Goal: Task Accomplishment & Management: Manage account settings

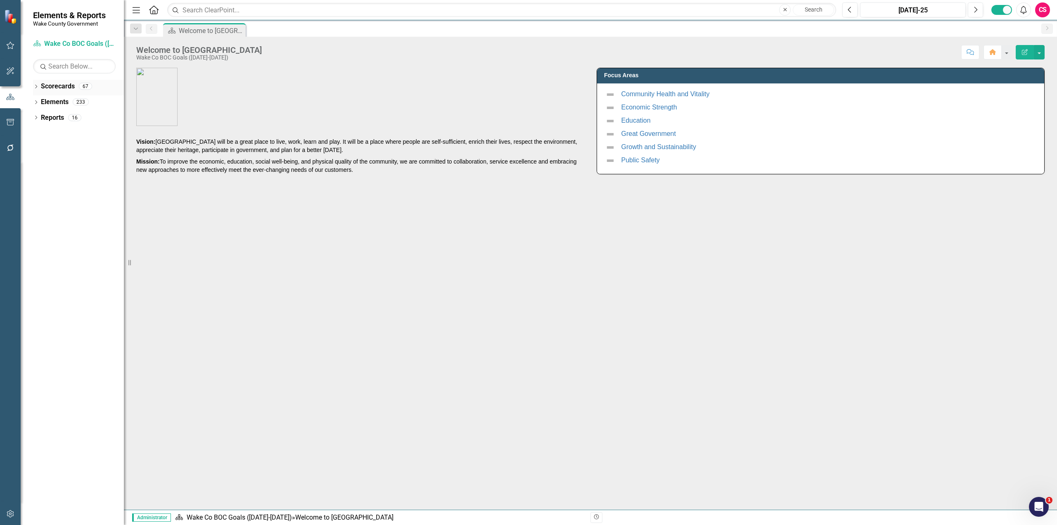
click at [35, 87] on icon "Dropdown" at bounding box center [36, 87] width 6 height 5
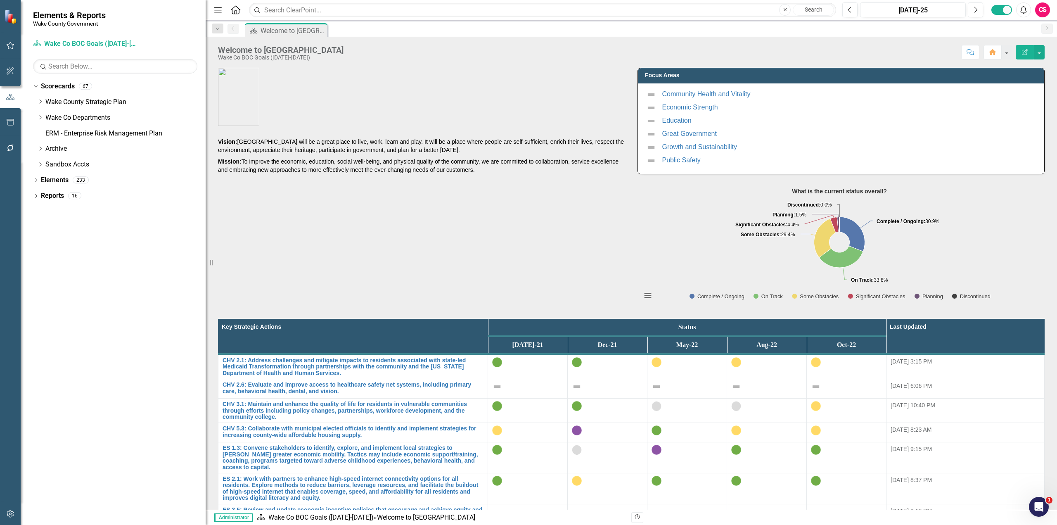
drag, startPoint x: 126, startPoint y: 261, endPoint x: 220, endPoint y: 249, distance: 94.5
click at [212, 255] on div "Resize" at bounding box center [209, 262] width 7 height 525
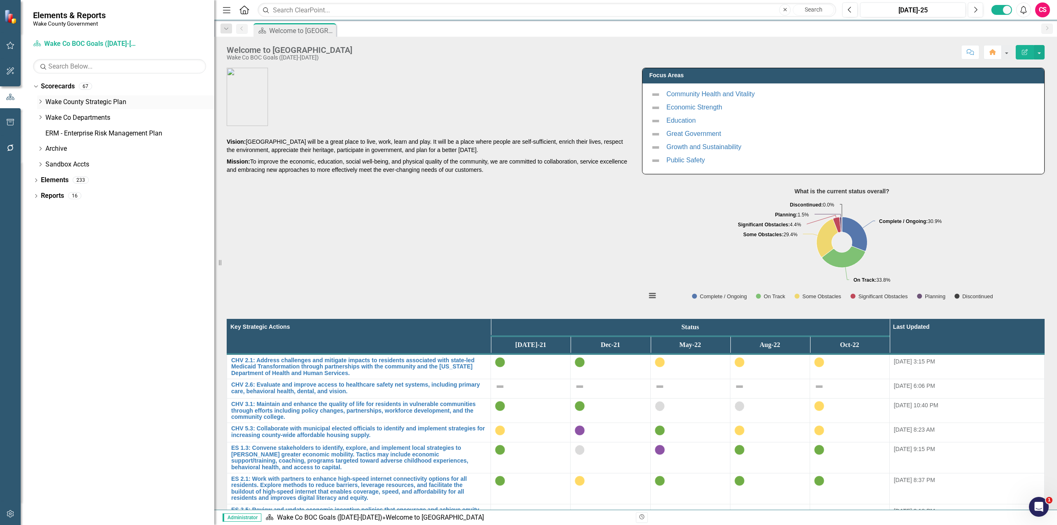
click at [40, 103] on icon "Dropdown" at bounding box center [40, 101] width 6 height 5
click at [41, 131] on icon "Dropdown" at bounding box center [40, 132] width 6 height 5
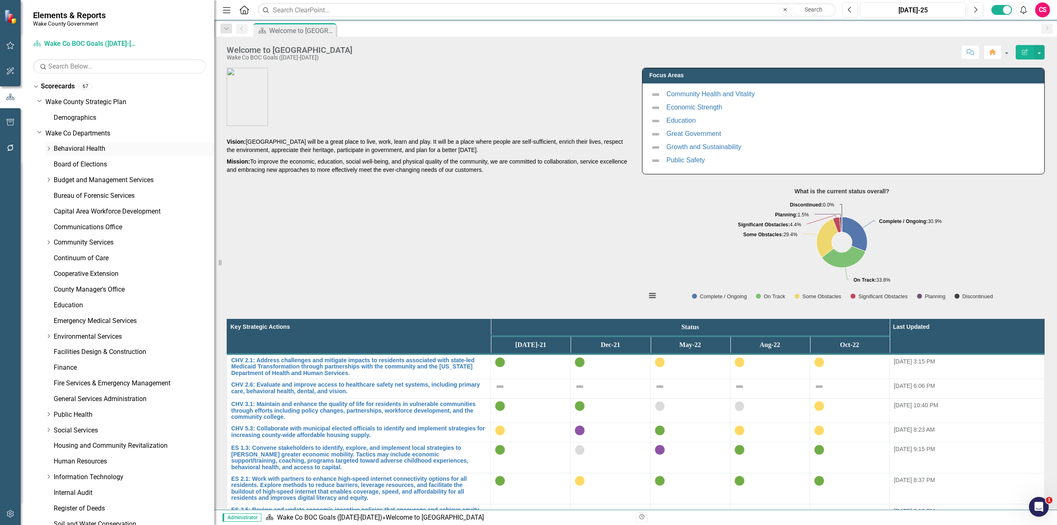
click at [62, 147] on link "Behavioral Health" at bounding box center [134, 148] width 161 height 9
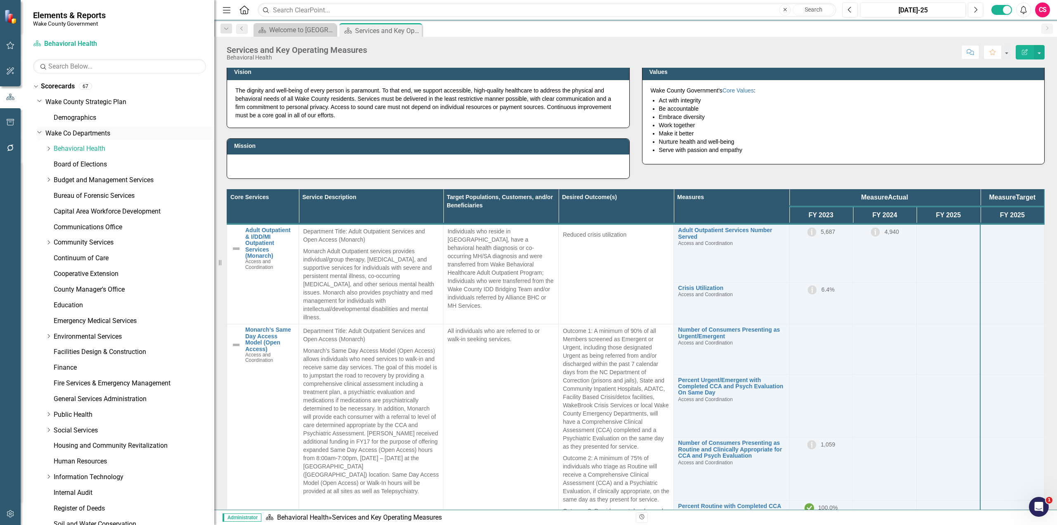
click at [40, 134] on icon "Dropdown" at bounding box center [39, 132] width 5 height 6
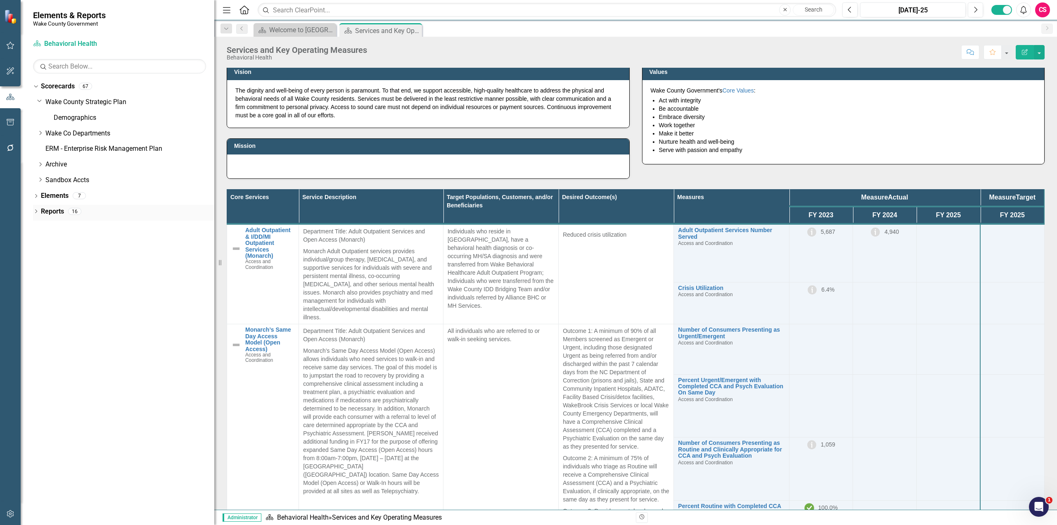
click at [35, 209] on div "Dropdown" at bounding box center [36, 212] width 6 height 7
click at [39, 299] on div "Dropdown Measure Measures 7" at bounding box center [126, 303] width 178 height 16
click at [39, 301] on icon "Dropdown" at bounding box center [40, 303] width 6 height 5
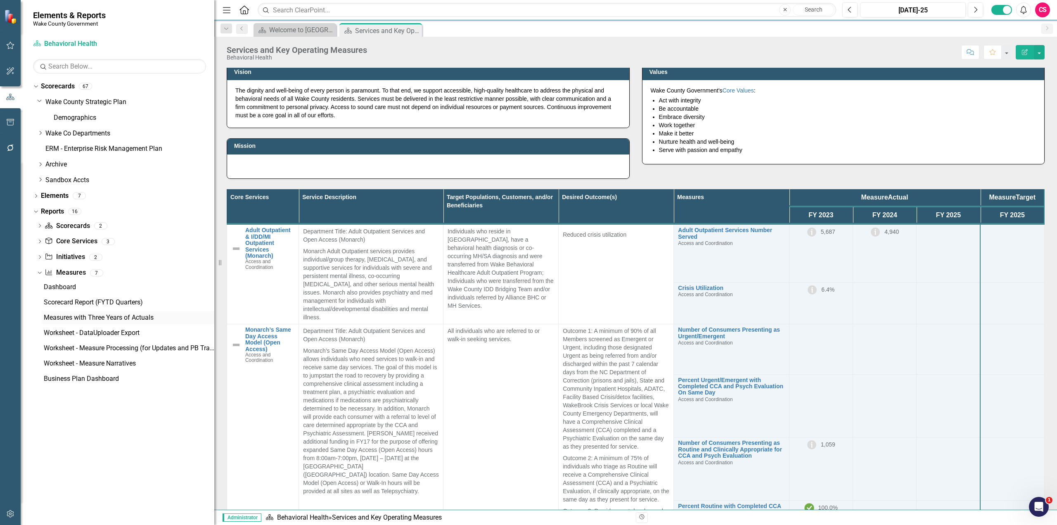
click at [82, 315] on div "Measures with Three Years of Actuals" at bounding box center [129, 317] width 171 height 7
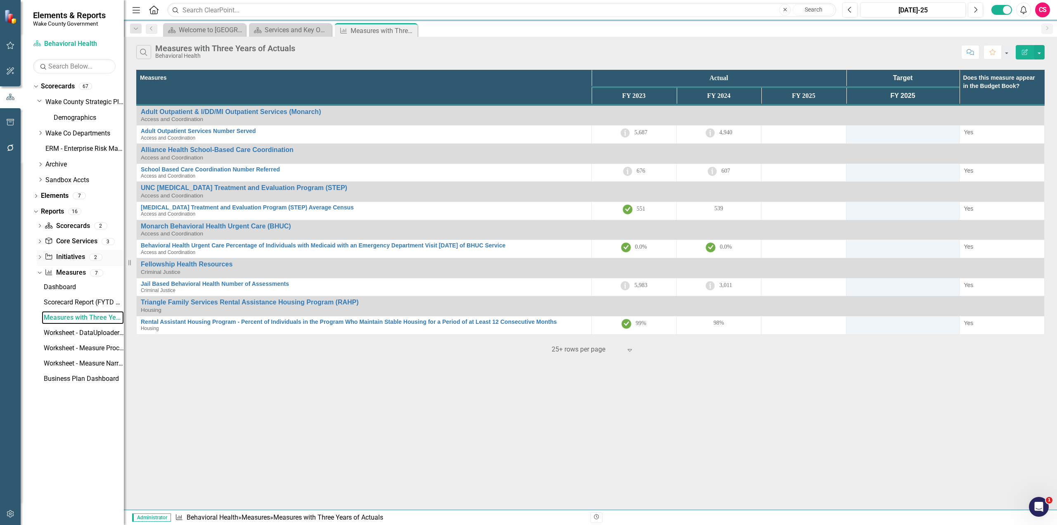
drag, startPoint x: 221, startPoint y: 261, endPoint x: 63, endPoint y: 264, distance: 157.4
click at [63, 264] on div "Elements & Reports Wake County Government Scorecard Behavioral Health Search Dr…" at bounding box center [62, 262] width 124 height 525
click at [38, 273] on icon "Dropdown" at bounding box center [38, 273] width 5 height 6
click at [40, 240] on div "Dropdown" at bounding box center [40, 242] width 6 height 7
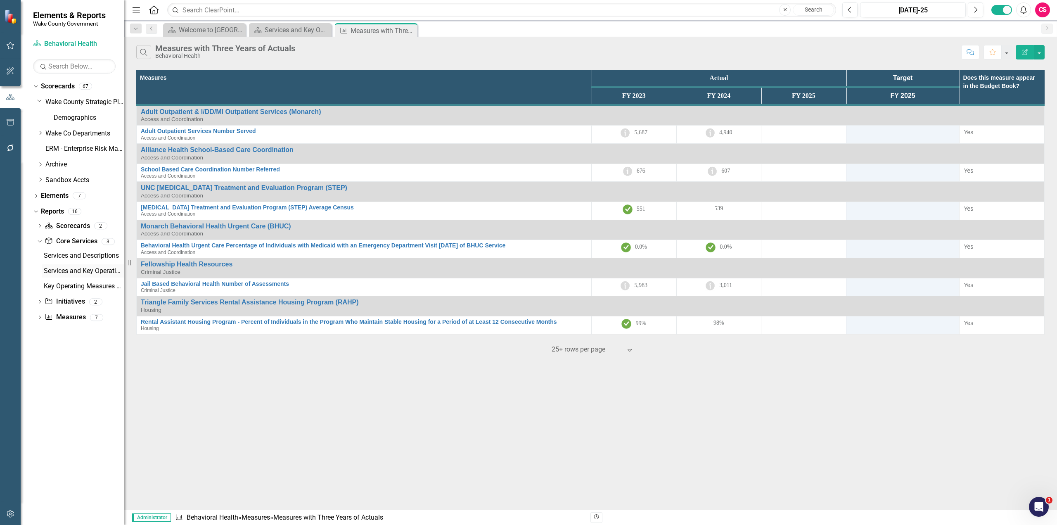
click at [64, 274] on div "Services and Key Operating Measures (Matrix)" at bounding box center [84, 270] width 80 height 7
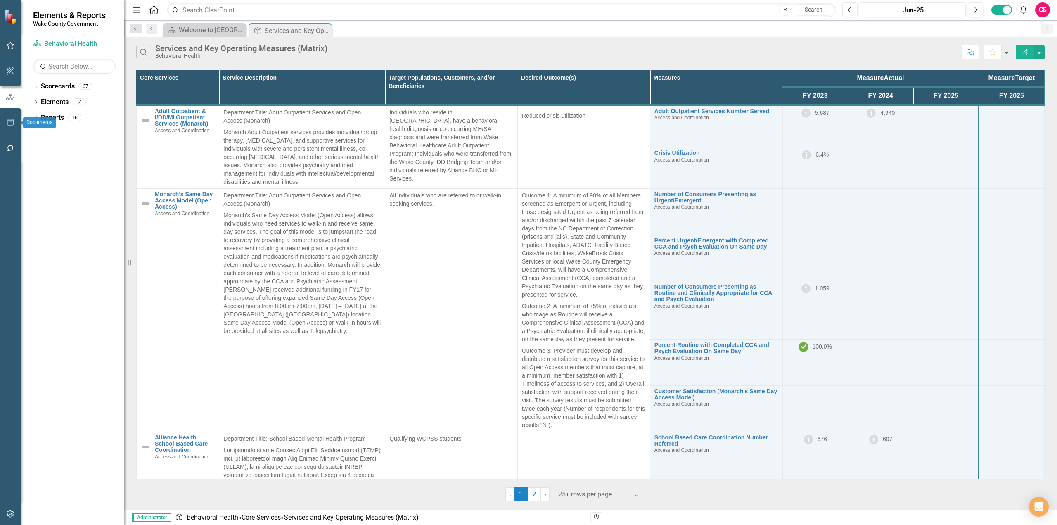
click at [14, 122] on icon "button" at bounding box center [10, 122] width 9 height 7
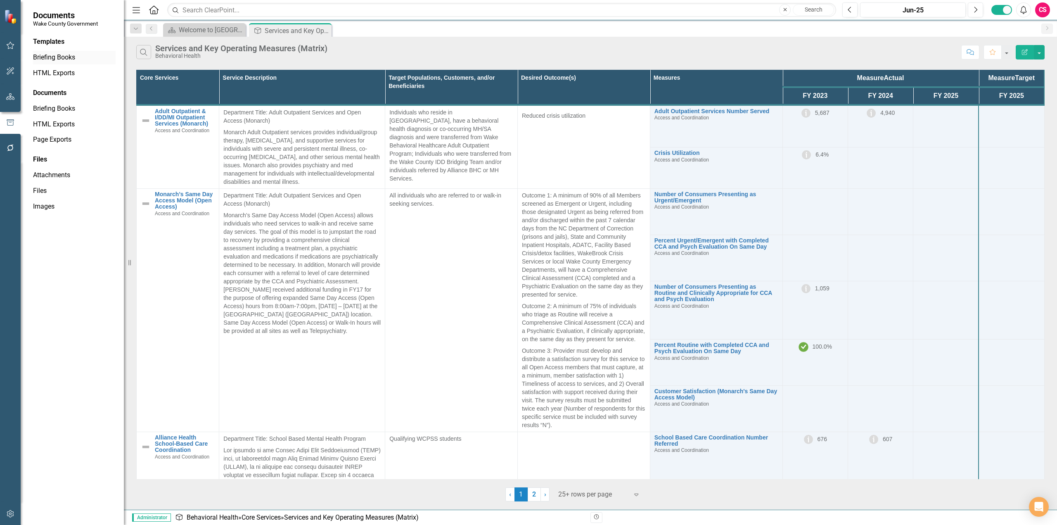
click at [60, 60] on link "Briefing Books" at bounding box center [74, 57] width 83 height 9
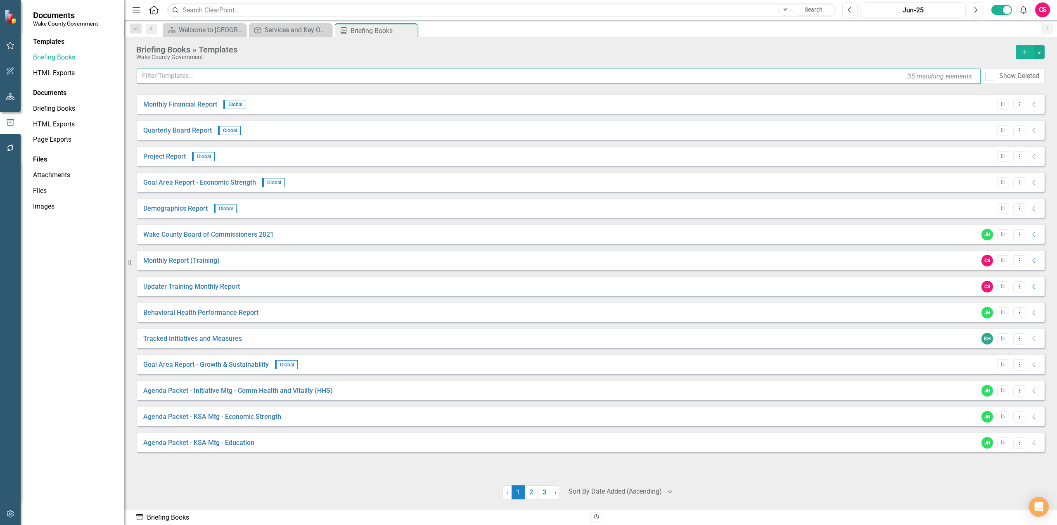
click at [217, 74] on input "text" at bounding box center [559, 76] width 844 height 15
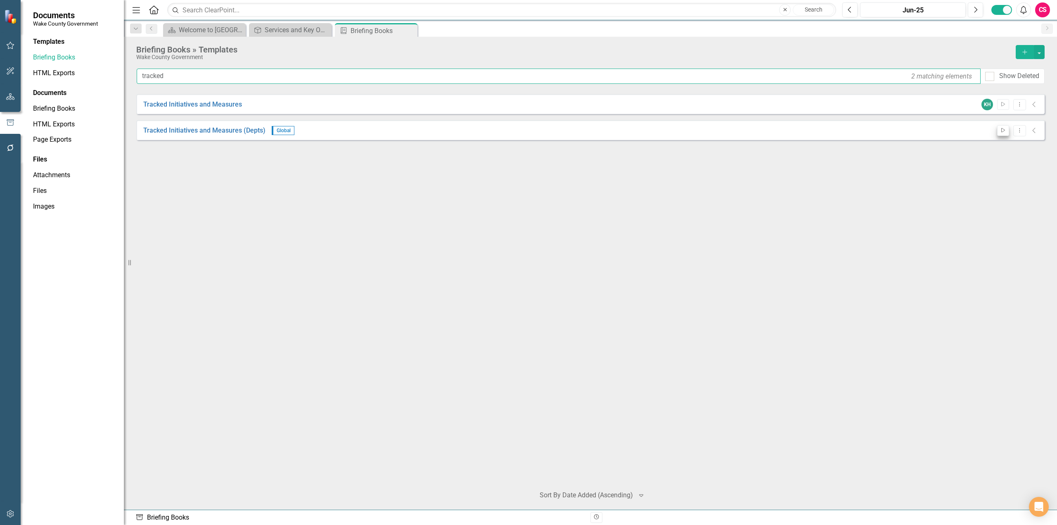
type input "tracked"
click at [1005, 132] on icon "Start" at bounding box center [1003, 130] width 6 height 5
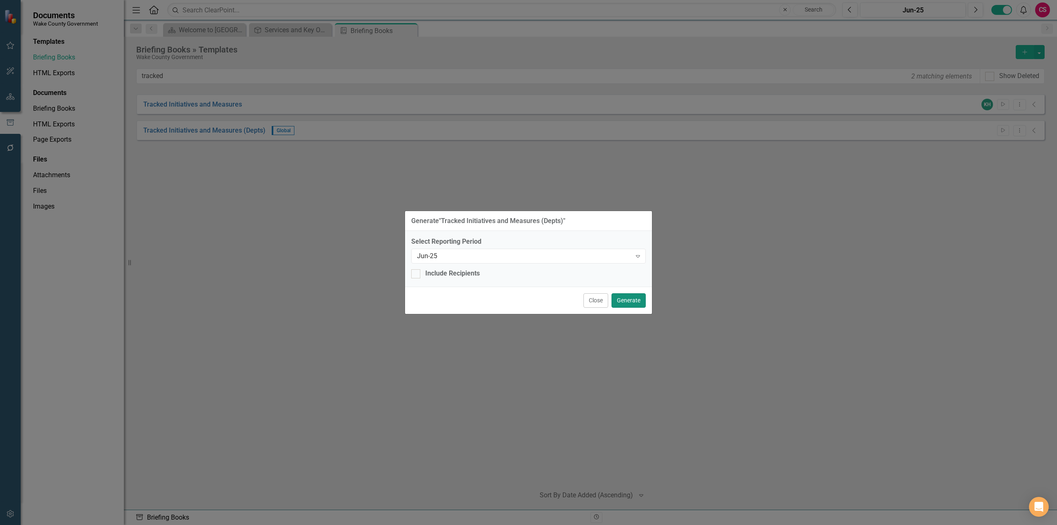
click at [628, 301] on button "Generate" at bounding box center [629, 300] width 34 height 14
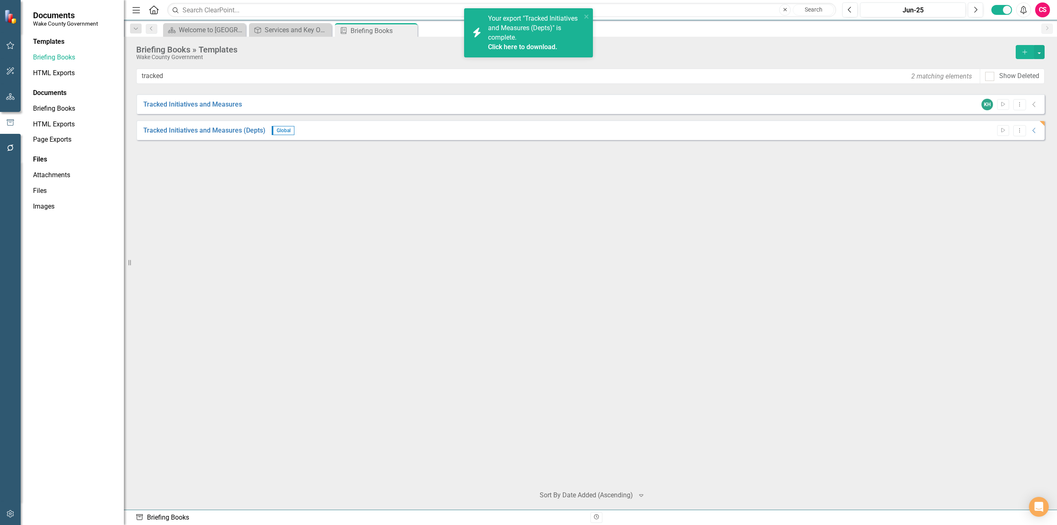
click at [519, 48] on link "Click here to download." at bounding box center [522, 47] width 69 height 8
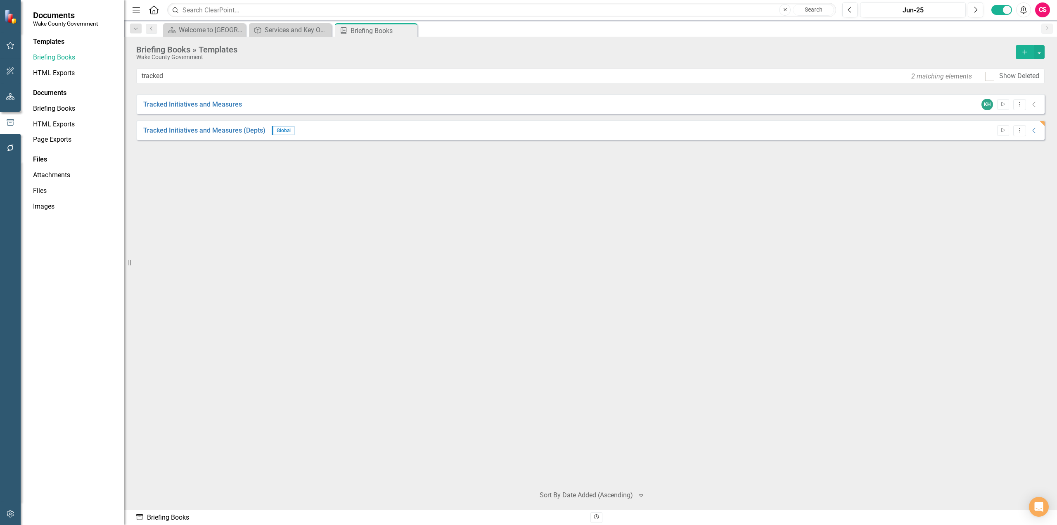
click at [11, 93] on button "button" at bounding box center [10, 96] width 19 height 17
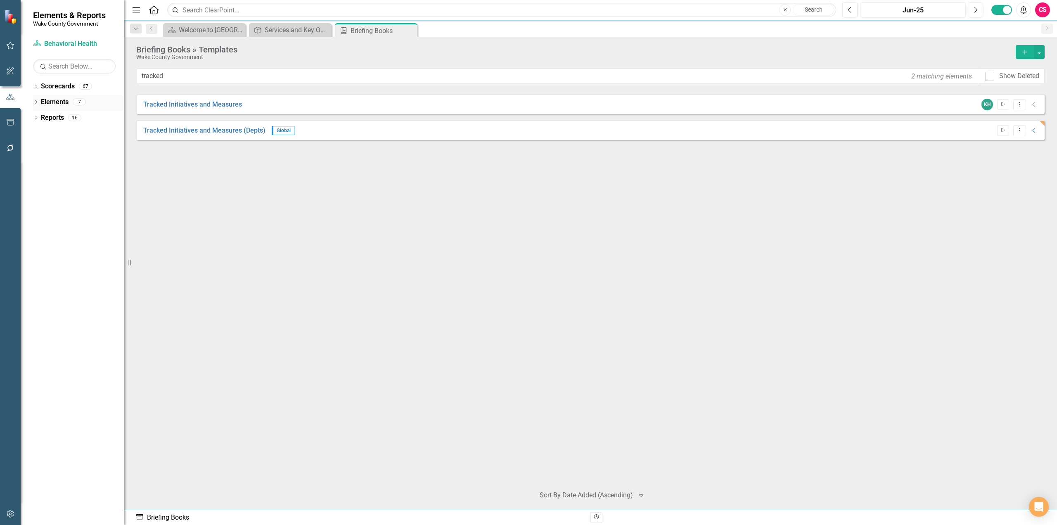
click at [33, 100] on div "Dropdown" at bounding box center [36, 103] width 6 height 7
click at [243, 9] on input "text" at bounding box center [501, 10] width 669 height 14
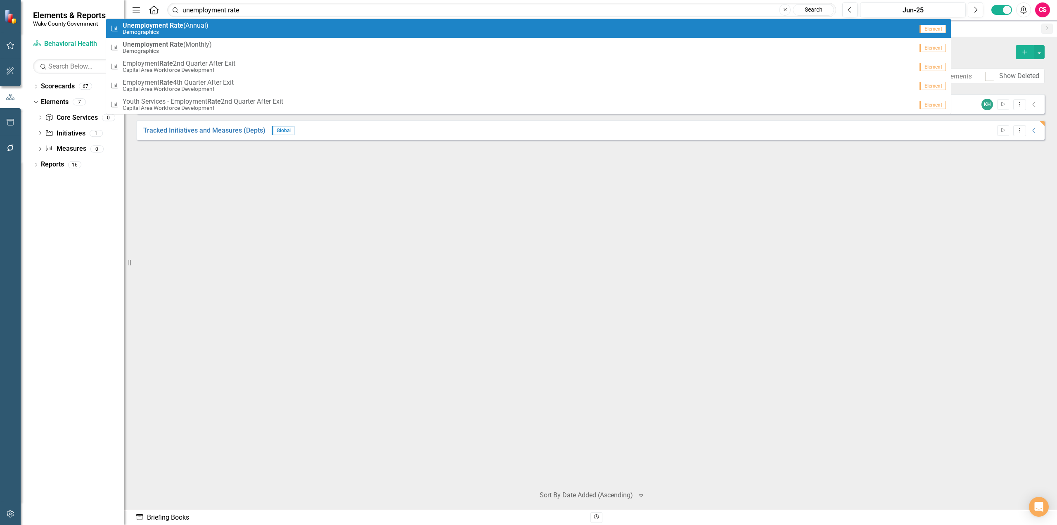
click at [173, 26] on strong "Rate" at bounding box center [177, 25] width 14 height 8
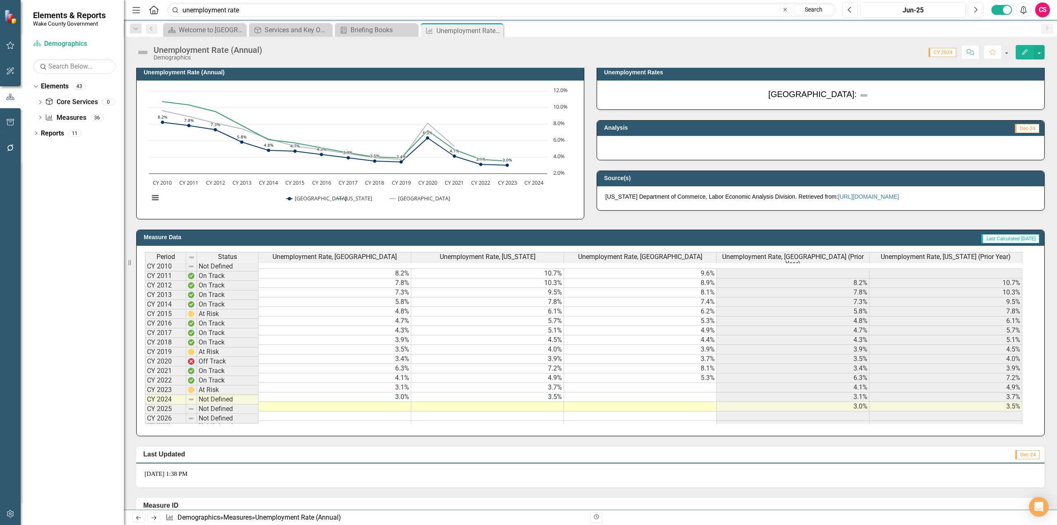
scroll to position [38, 0]
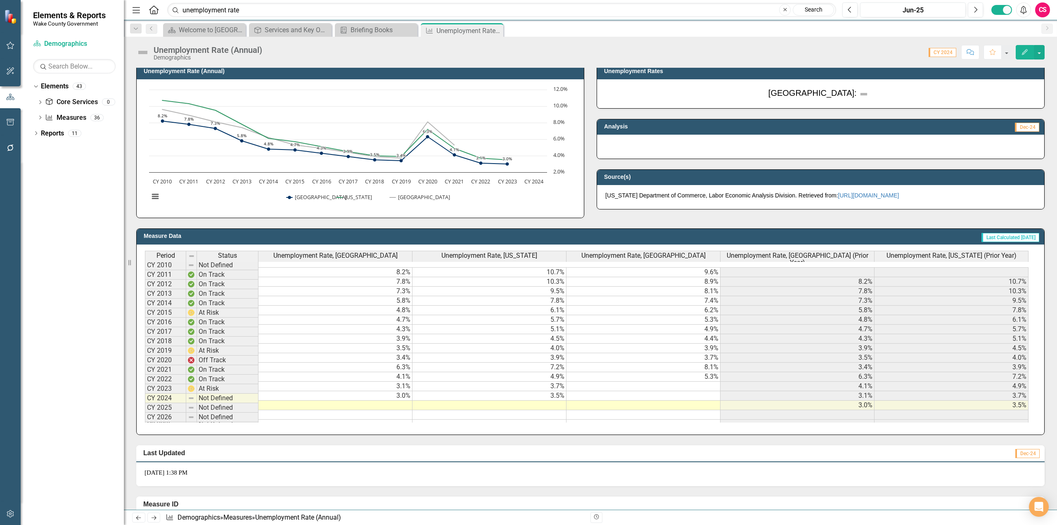
click at [790, 253] on span "Unemployment Rate, [GEOGRAPHIC_DATA] (Prior Year)" at bounding box center [797, 259] width 150 height 14
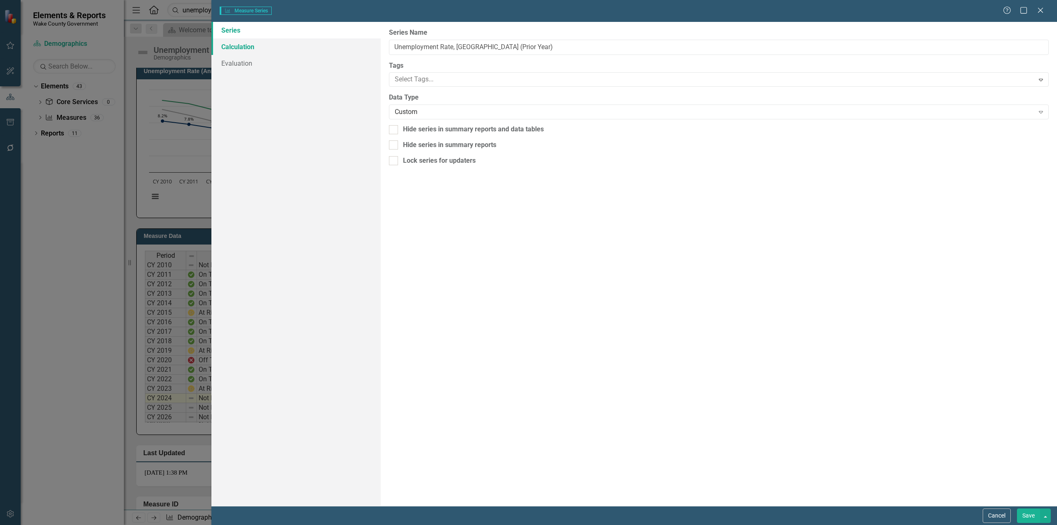
click at [243, 48] on link "Calculation" at bounding box center [295, 46] width 169 height 17
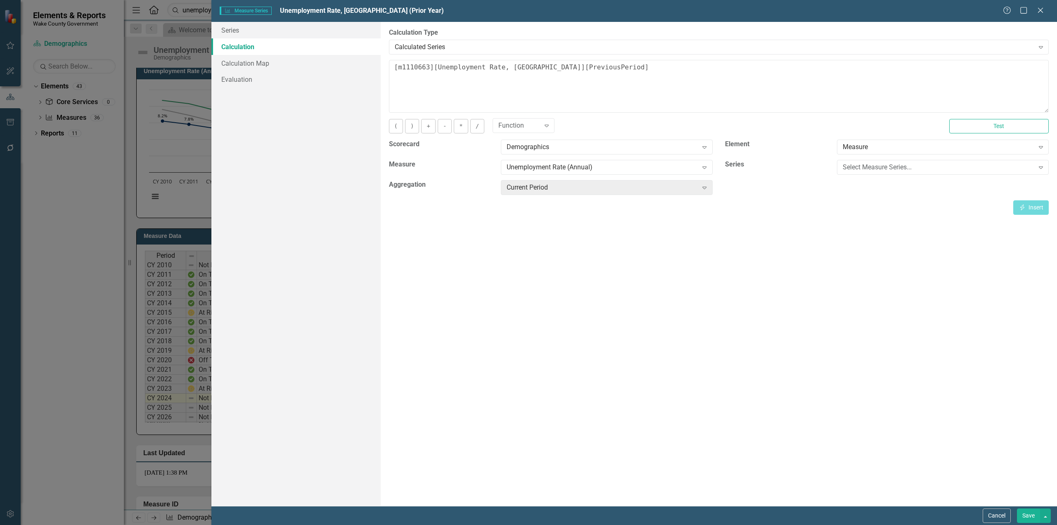
click at [992, 517] on button "Cancel" at bounding box center [997, 515] width 28 height 14
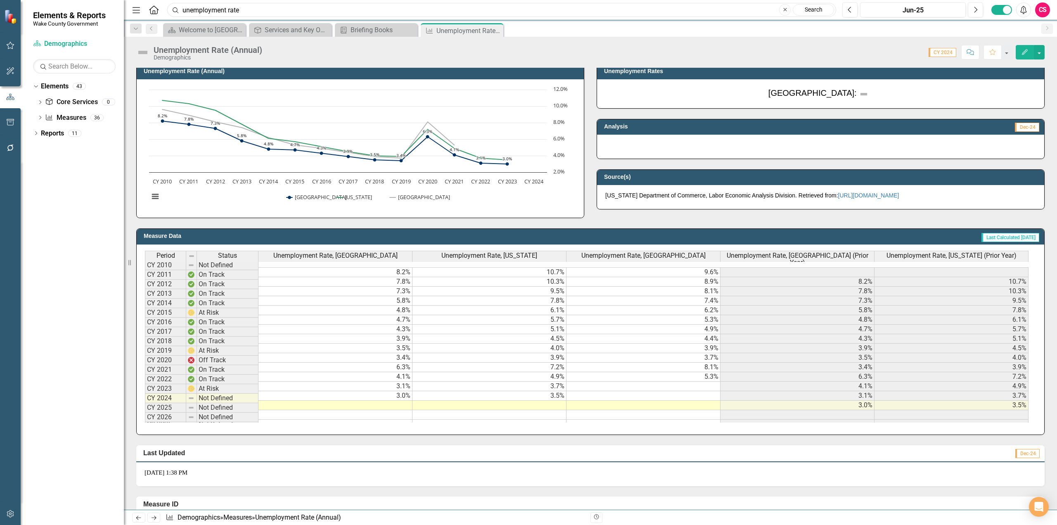
click at [399, 17] on input "unemployment rate" at bounding box center [501, 10] width 669 height 14
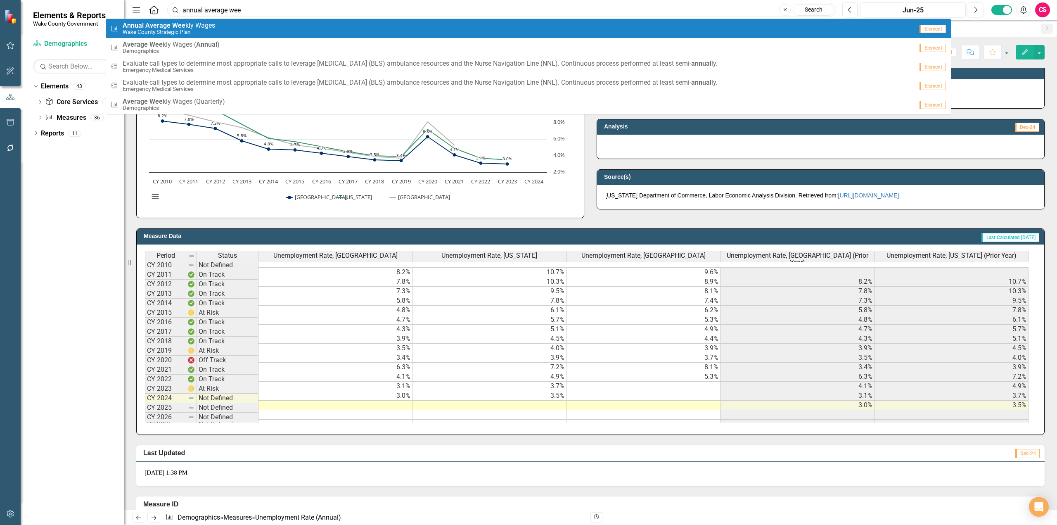
type input "annual average wee"
click at [200, 23] on span "Annual Average Wee kly Wages" at bounding box center [169, 25] width 93 height 7
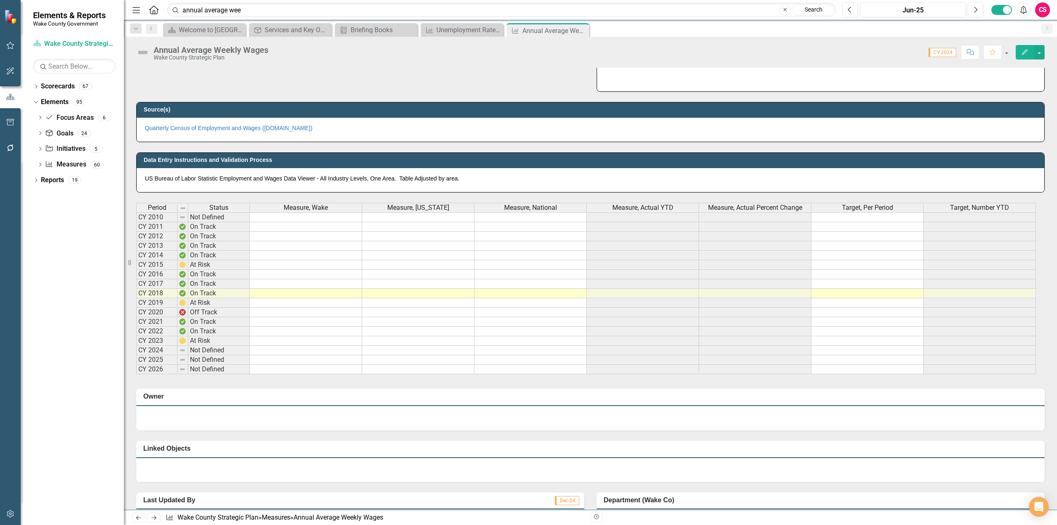
scroll to position [330, 0]
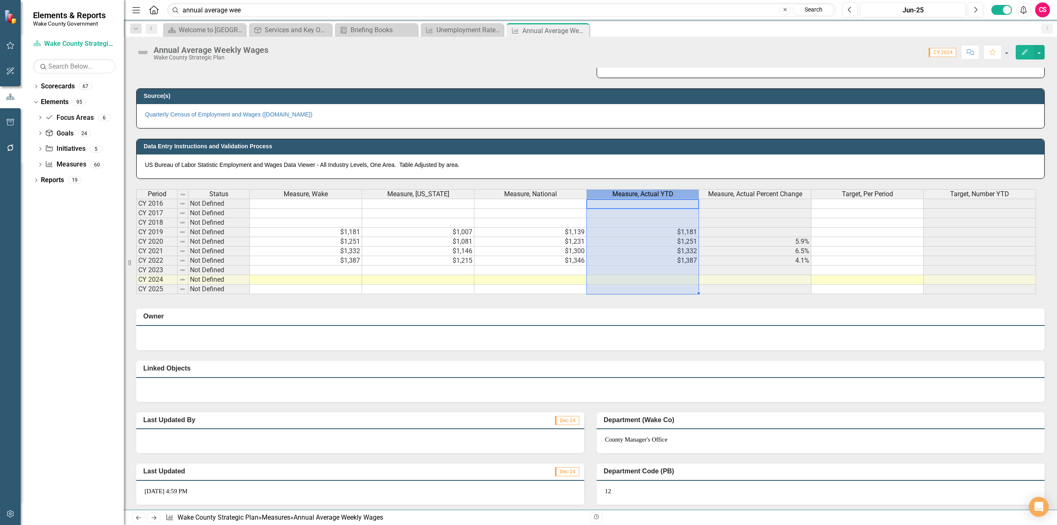
click at [620, 194] on span "Measure, Actual YTD" at bounding box center [642, 193] width 61 height 7
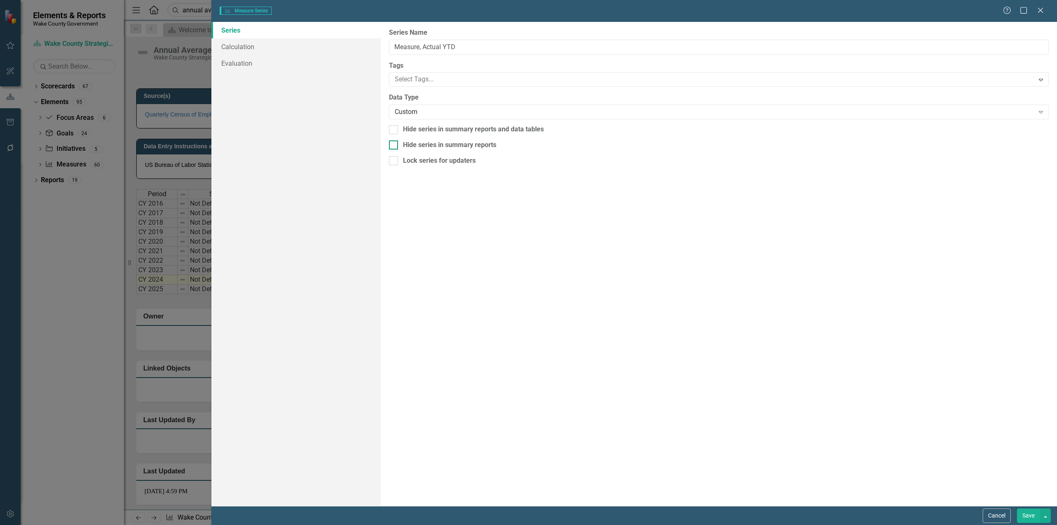
type input "Measure, Actual YTD"
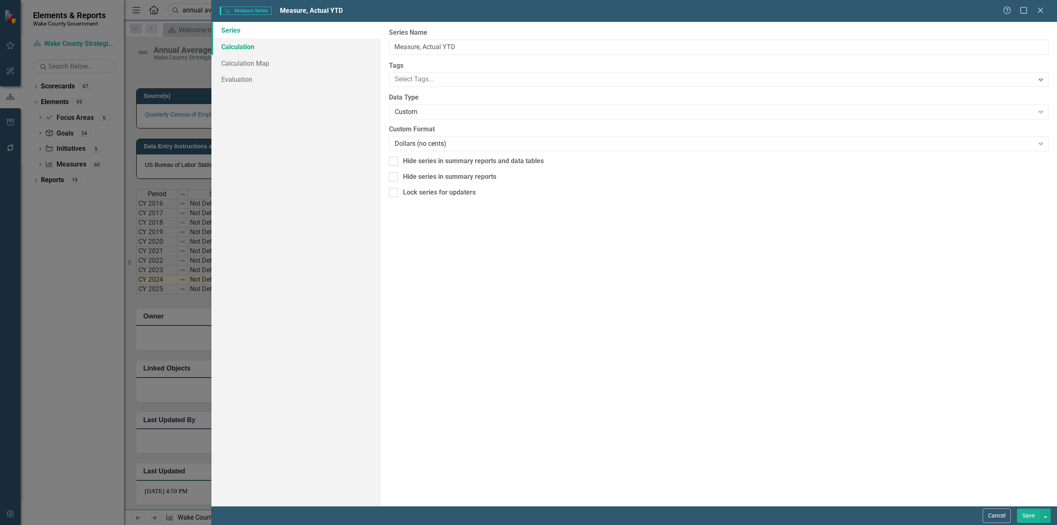
click at [255, 48] on link "Calculation" at bounding box center [295, 46] width 169 height 17
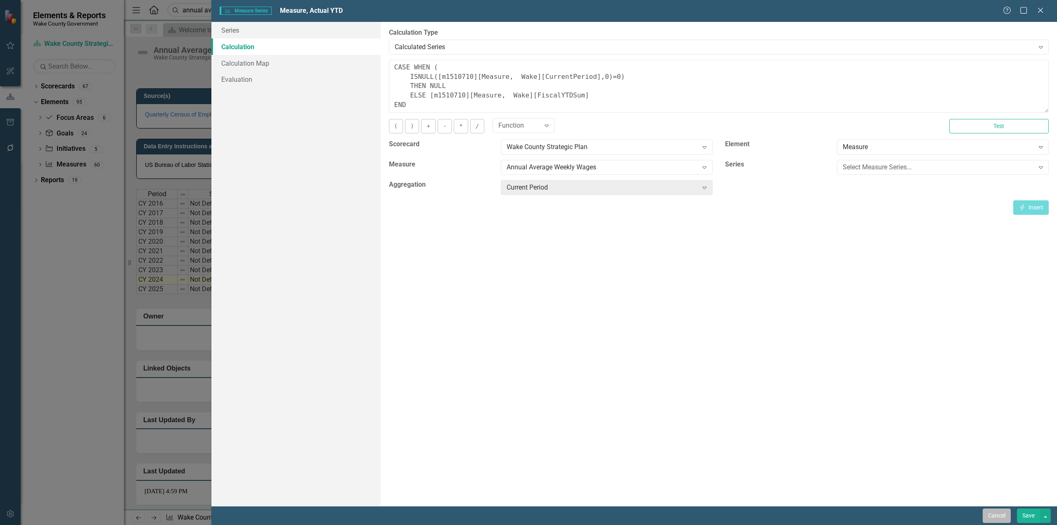
click at [989, 512] on button "Cancel" at bounding box center [997, 515] width 28 height 14
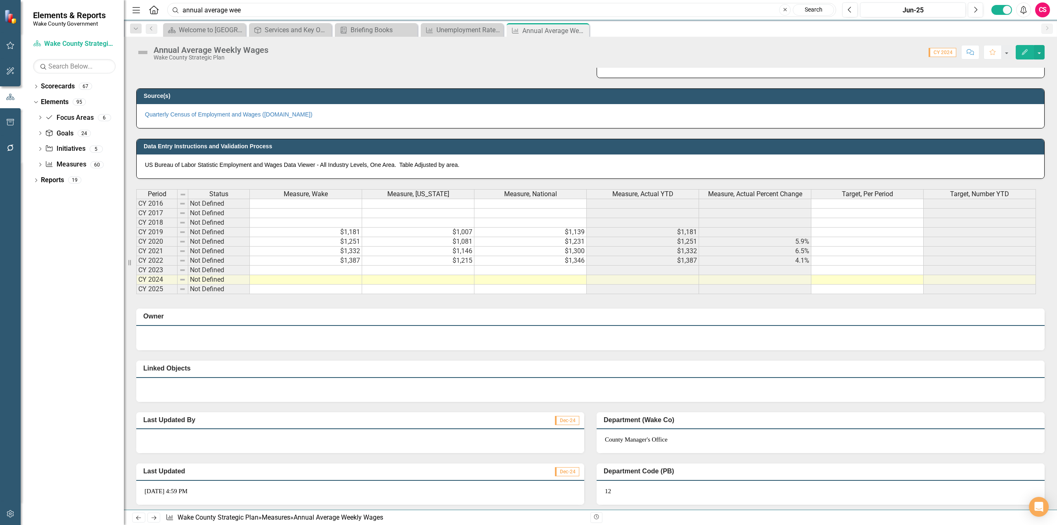
click at [306, 12] on input "annual average wee" at bounding box center [501, 10] width 669 height 14
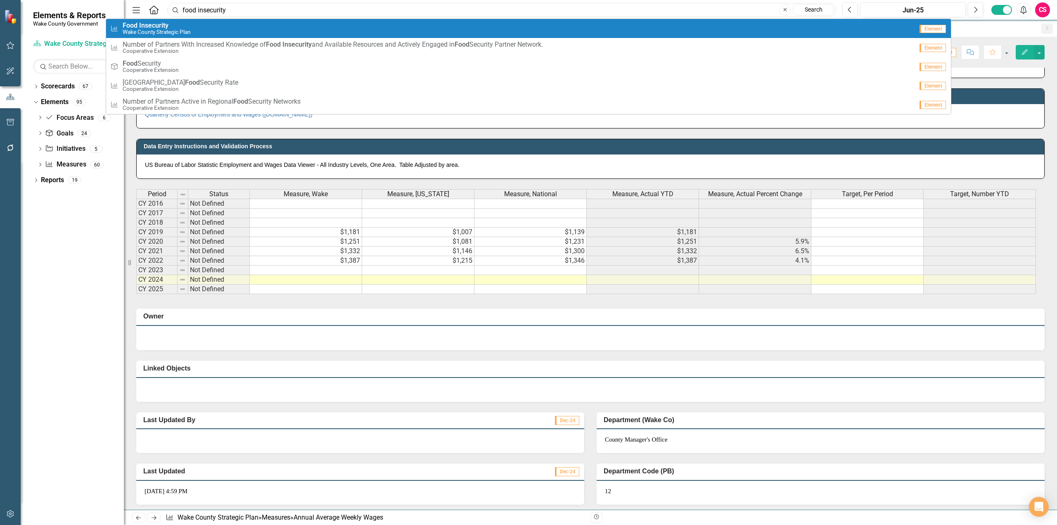
type input "food insecurity"
click at [178, 27] on span "Food Insecurity" at bounding box center [157, 25] width 68 height 7
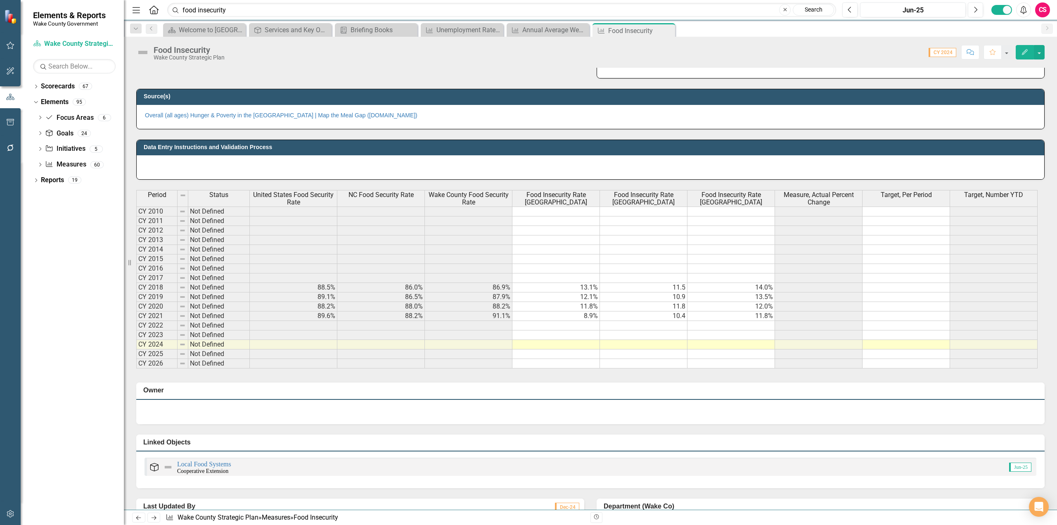
scroll to position [661, 0]
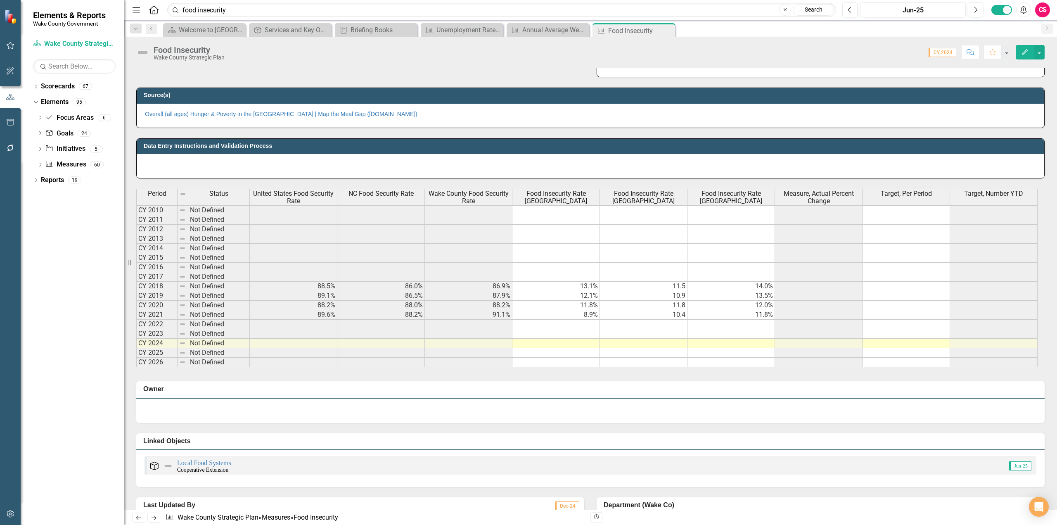
click at [318, 195] on span "United States Food Security Rate" at bounding box center [293, 197] width 84 height 14
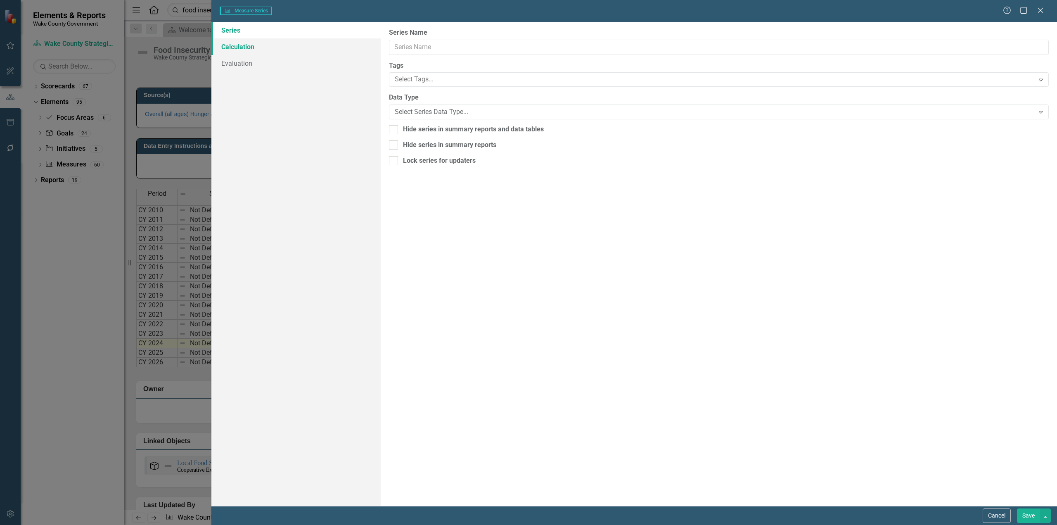
click at [251, 46] on link "Calculation" at bounding box center [295, 46] width 169 height 17
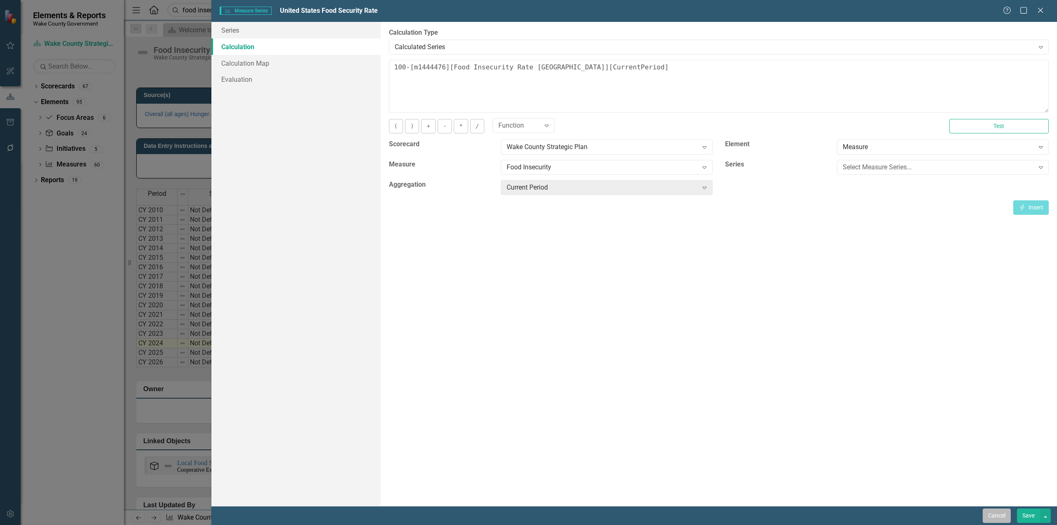
click at [990, 521] on button "Cancel" at bounding box center [997, 515] width 28 height 14
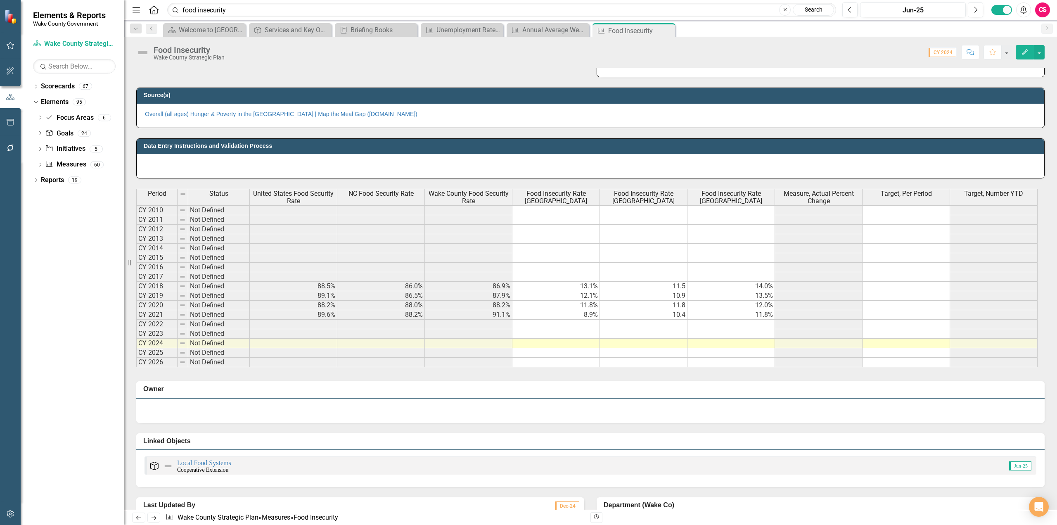
click at [9, 147] on icon "button" at bounding box center [10, 148] width 9 height 7
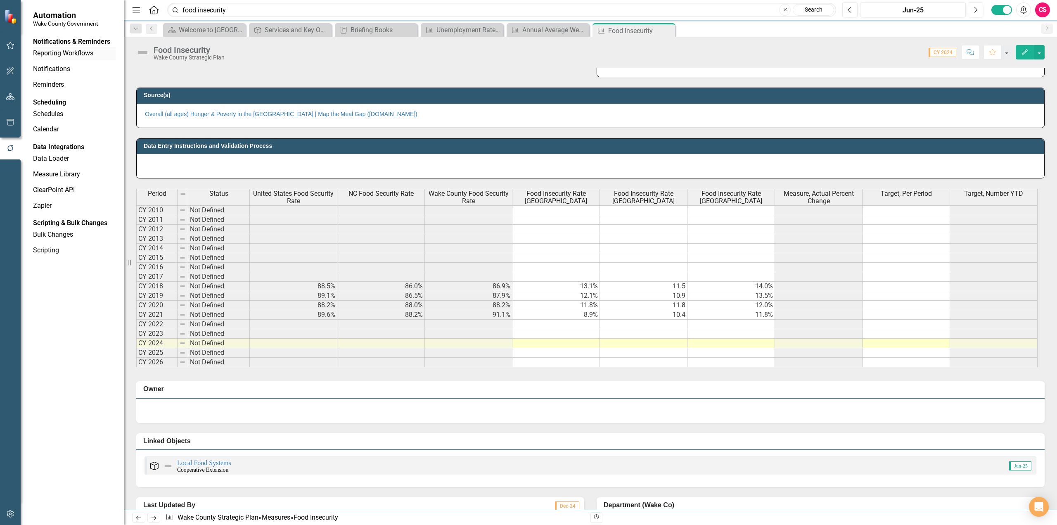
click at [61, 58] on link "Reporting Workflows" at bounding box center [74, 53] width 83 height 9
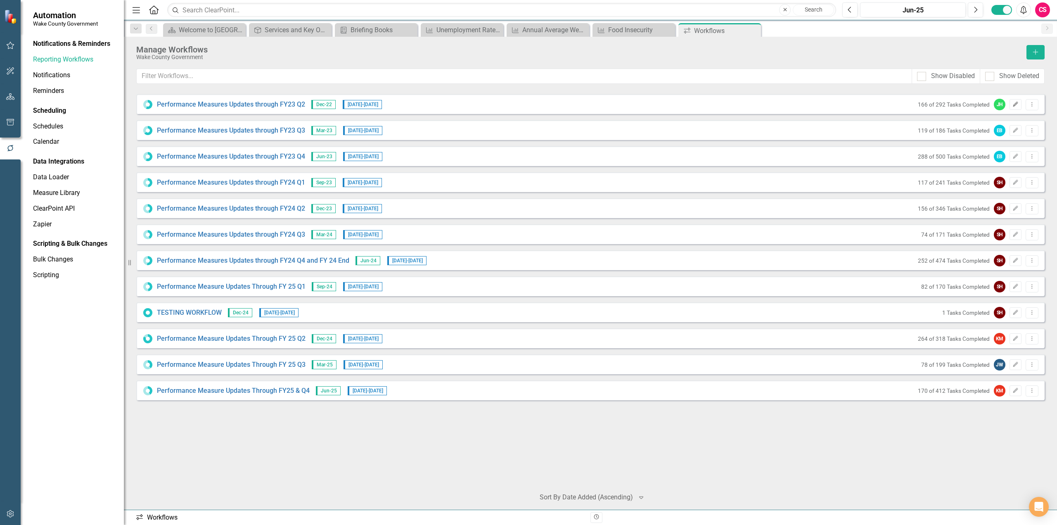
click at [1013, 104] on icon "Edit" at bounding box center [1016, 104] width 6 height 5
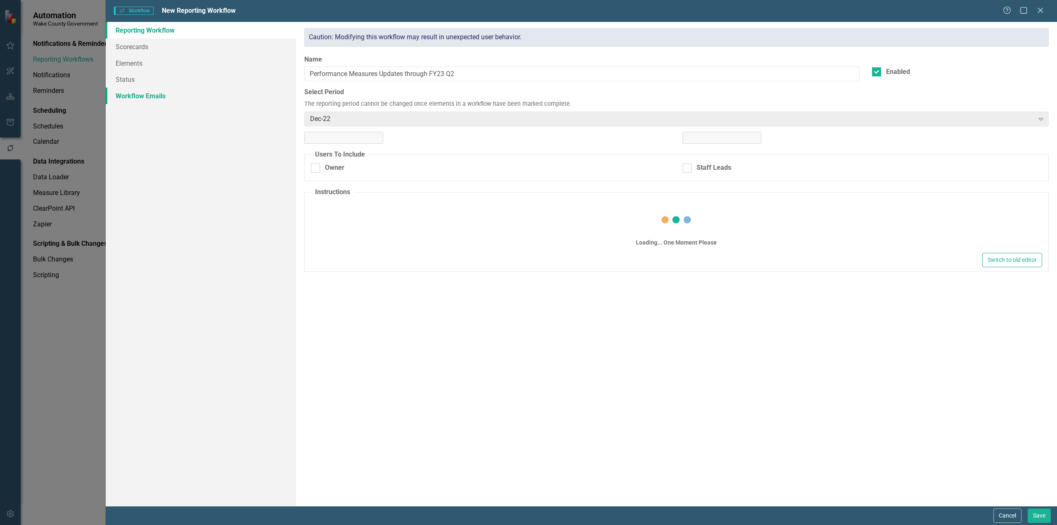
checkbox input "true"
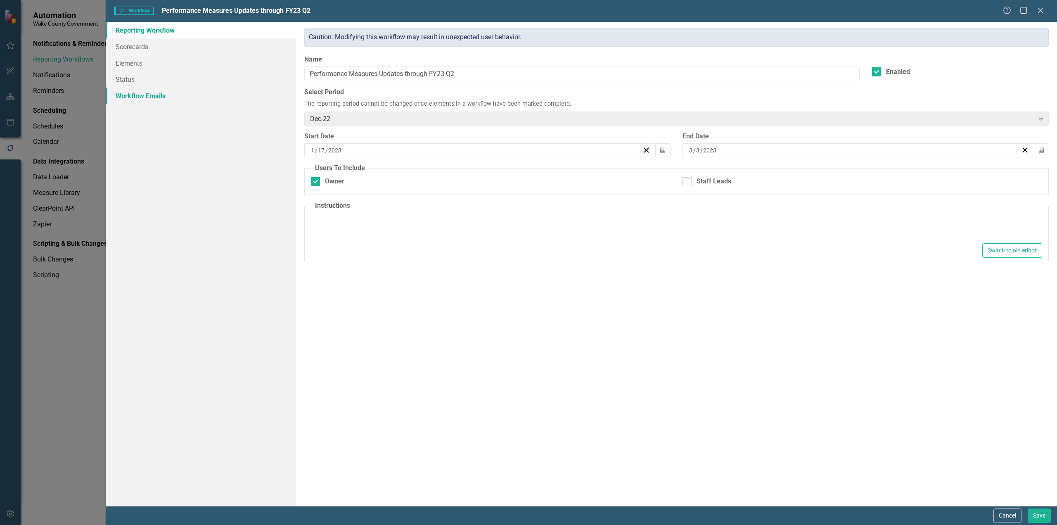
click at [164, 92] on link "Workflow Emails" at bounding box center [201, 96] width 190 height 17
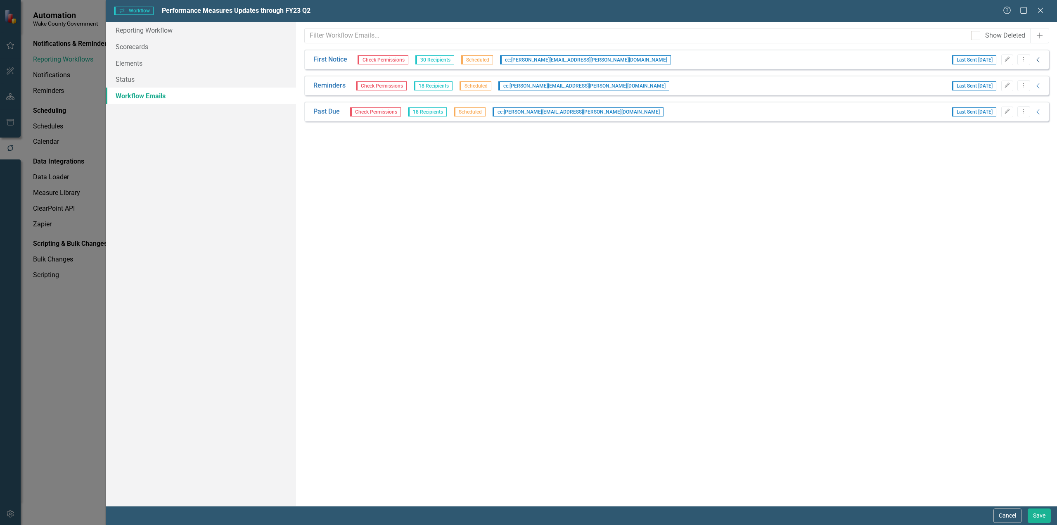
click at [1040, 58] on icon "Collapse" at bounding box center [1038, 60] width 8 height 7
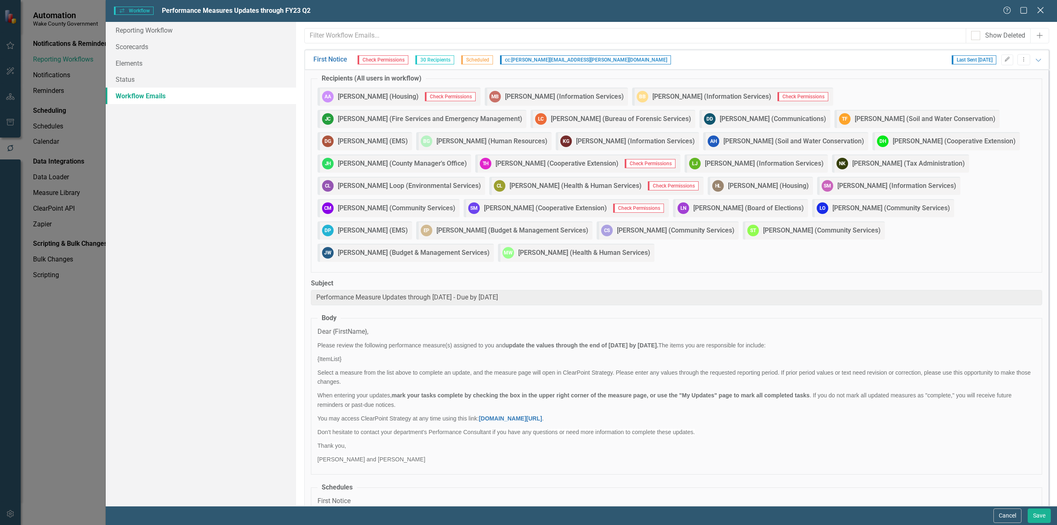
click at [1038, 7] on icon at bounding box center [1040, 10] width 6 height 6
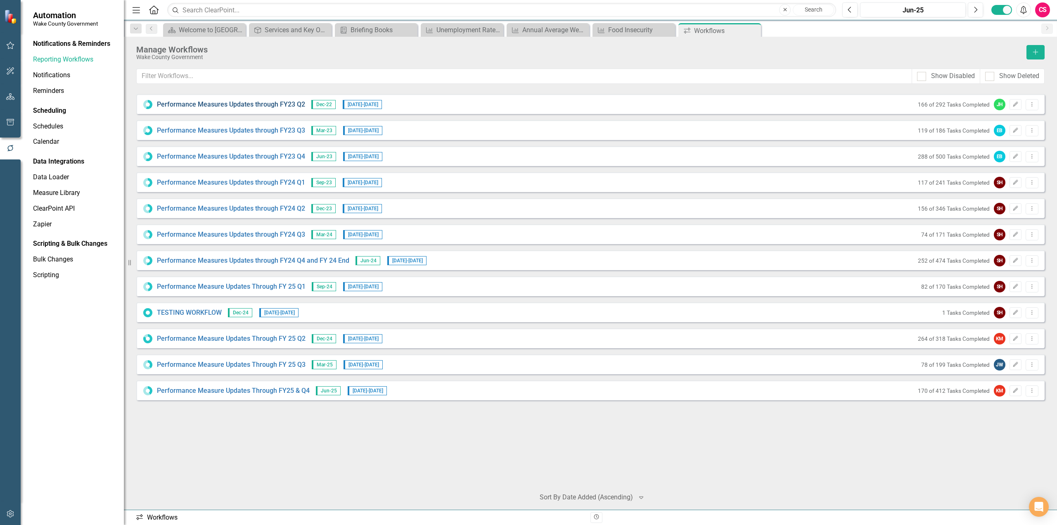
click at [233, 104] on link "Performance Measures Updates through FY23 Q2" at bounding box center [231, 104] width 148 height 9
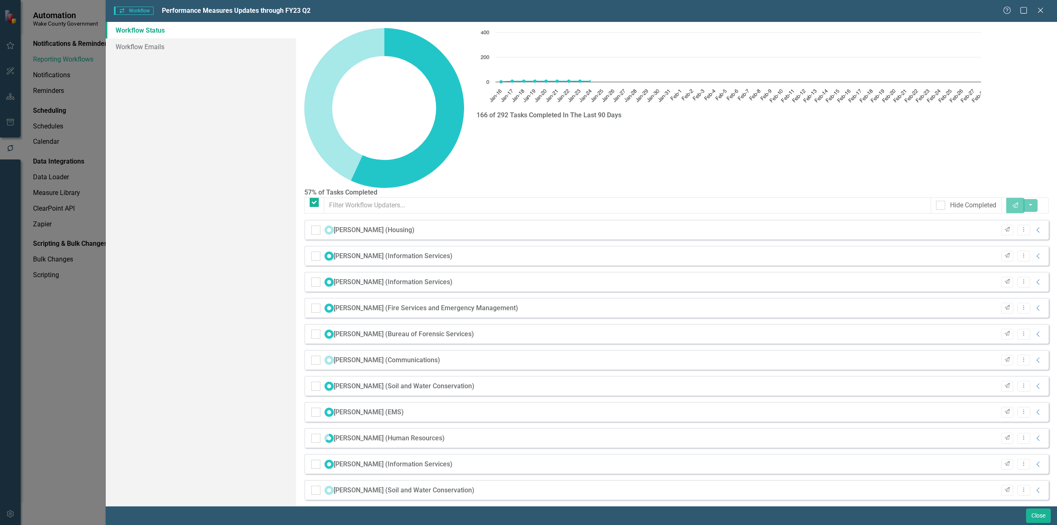
checkbox input "false"
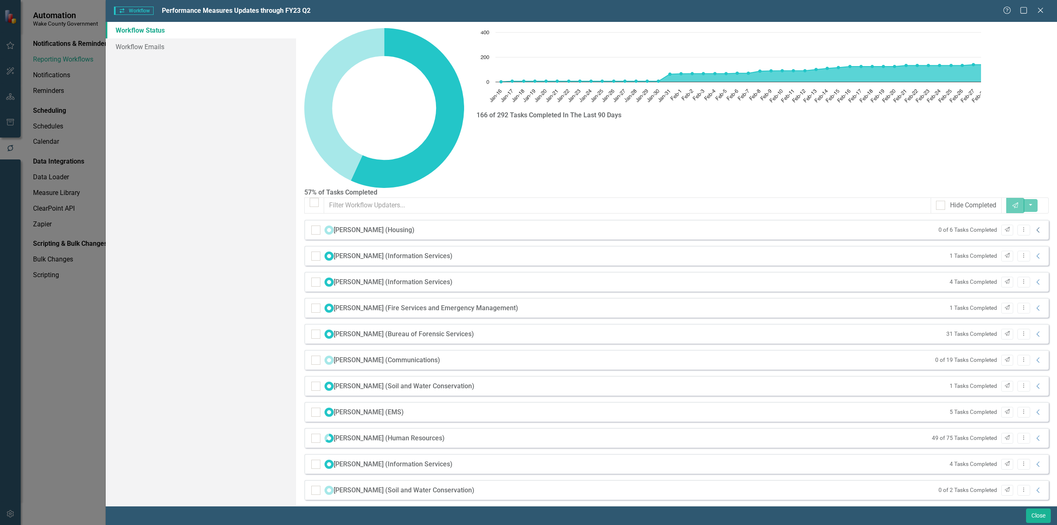
click at [1034, 227] on icon "Collapse" at bounding box center [1038, 230] width 8 height 7
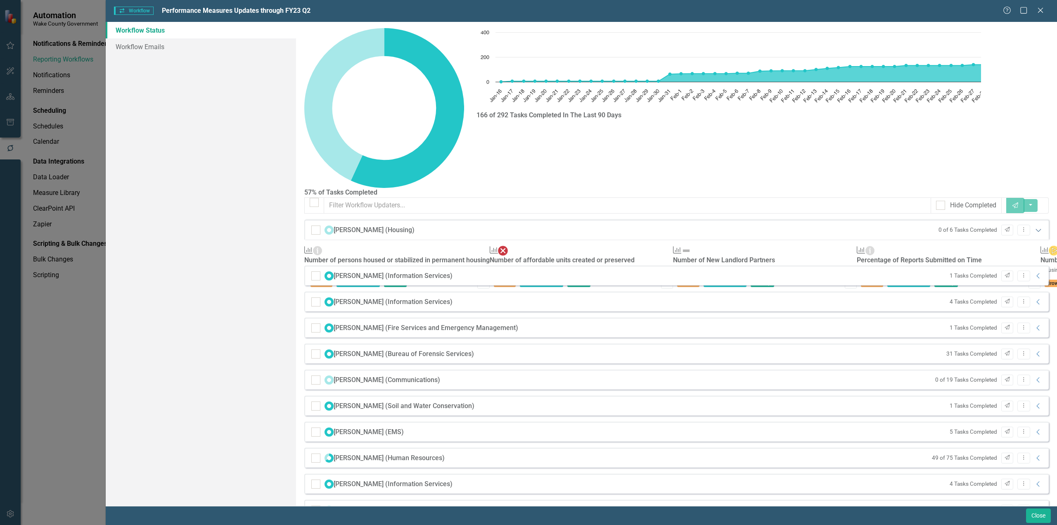
click at [1034, 227] on icon "Expanded" at bounding box center [1038, 230] width 8 height 7
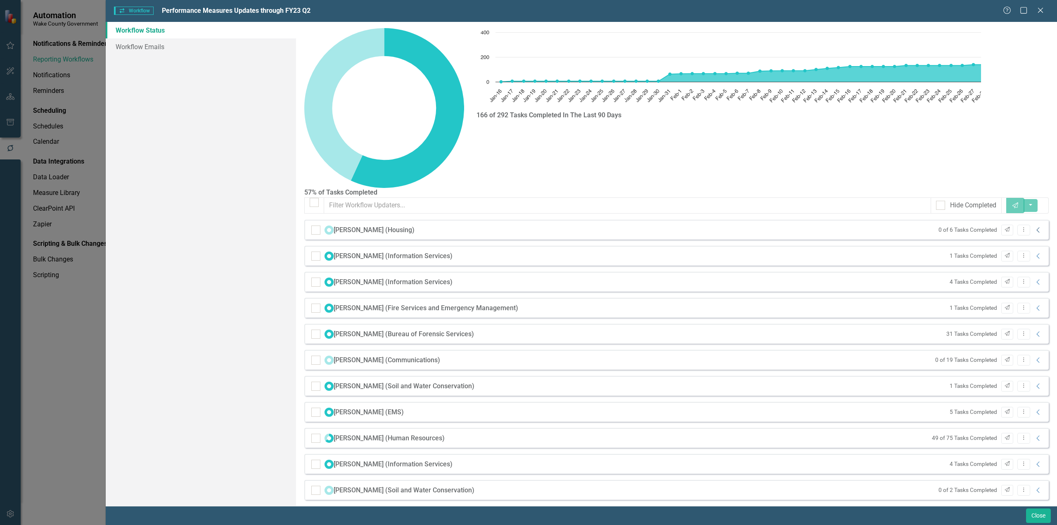
click at [1034, 227] on icon "Collapse" at bounding box center [1038, 230] width 8 height 7
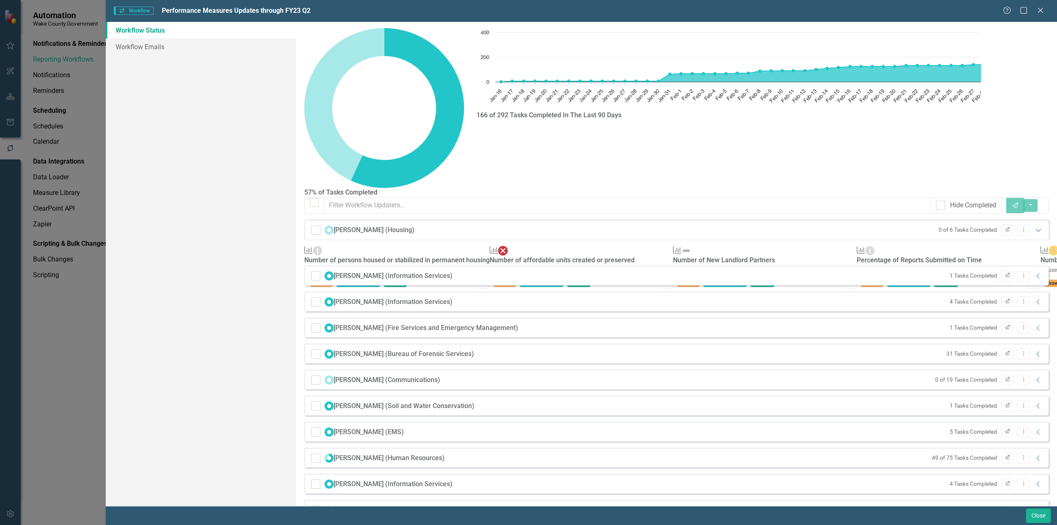
click at [1036, 229] on icon at bounding box center [1038, 230] width 5 height 3
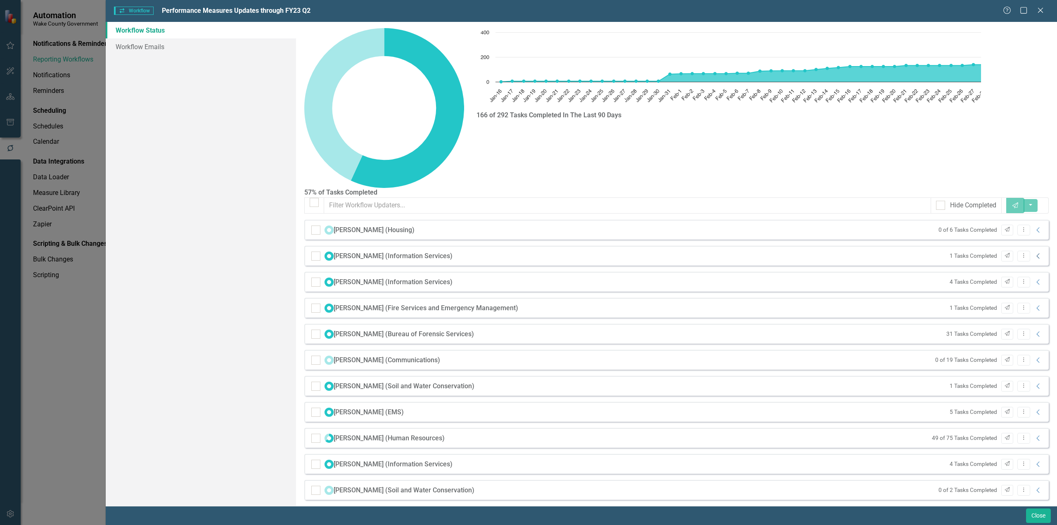
click at [1034, 253] on icon "Collapse" at bounding box center [1038, 256] width 8 height 7
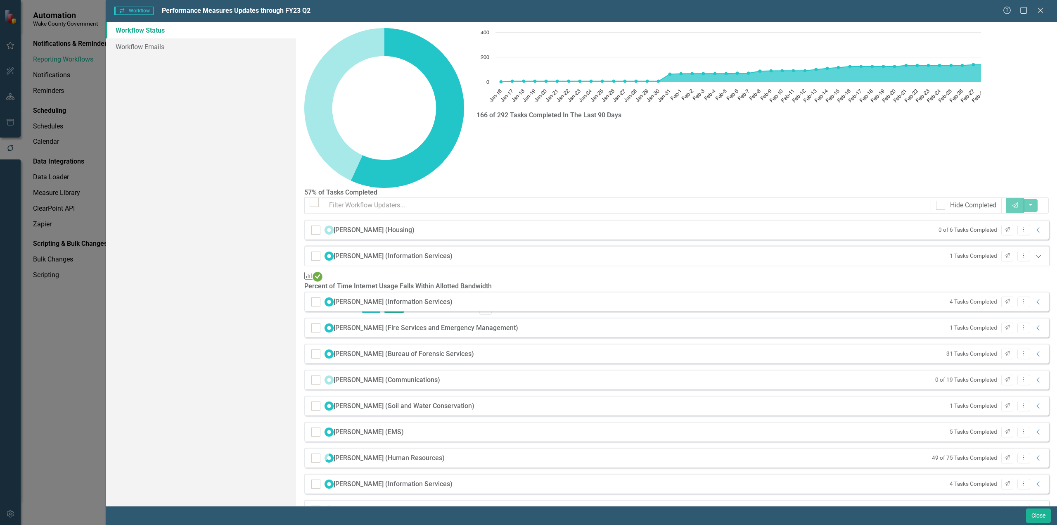
click at [1034, 253] on icon "Expanded" at bounding box center [1038, 256] width 8 height 7
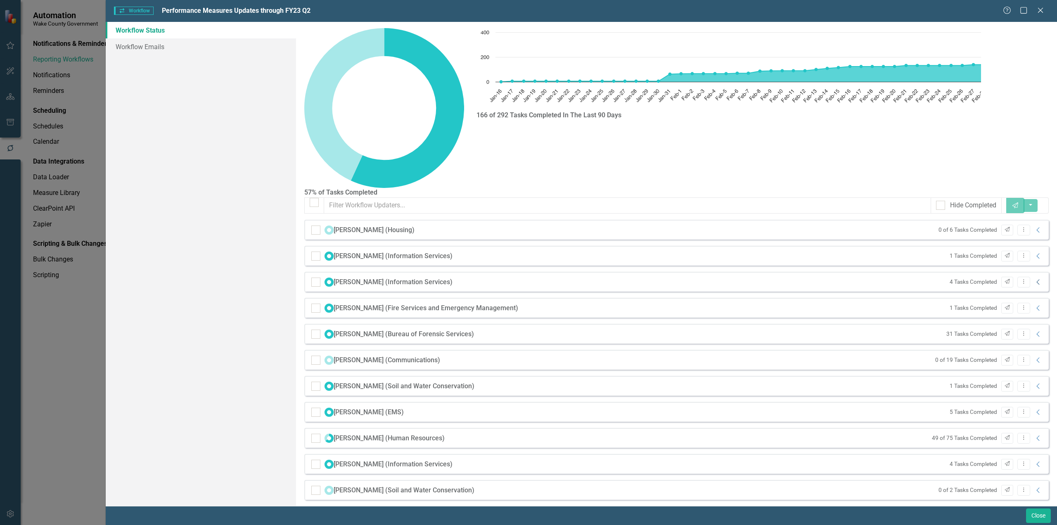
click at [1034, 279] on icon "Collapse" at bounding box center [1038, 282] width 8 height 7
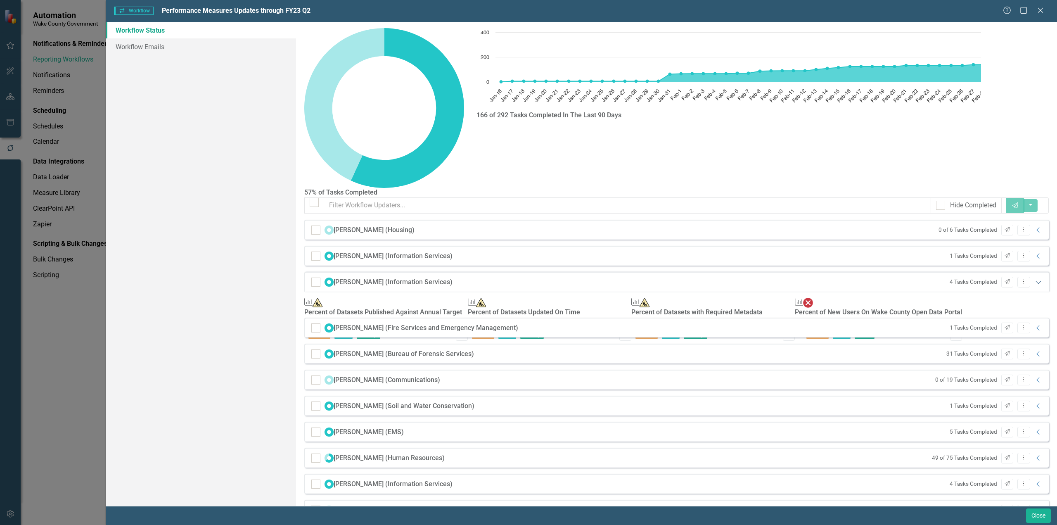
click at [1034, 279] on icon "Expanded" at bounding box center [1038, 282] width 8 height 7
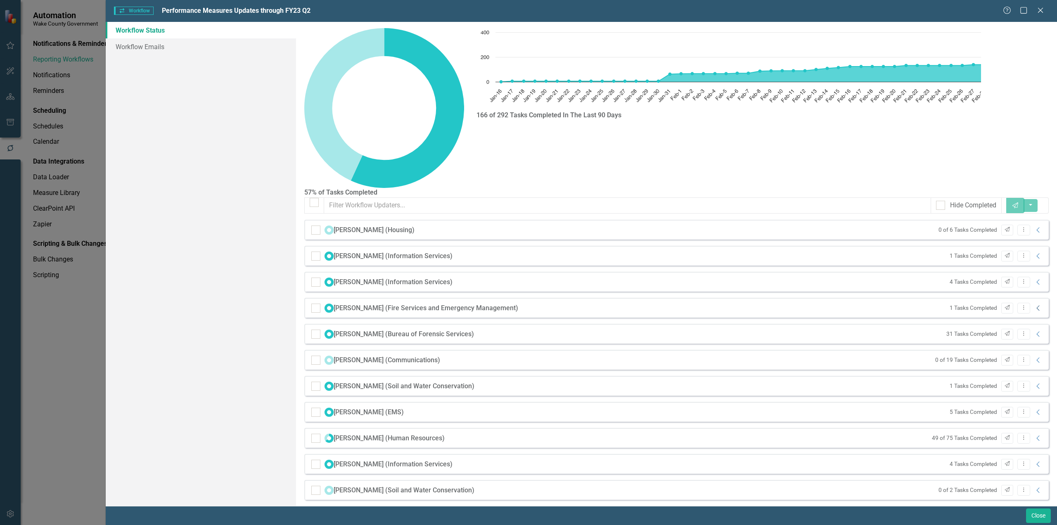
click at [1034, 305] on icon "Collapse" at bounding box center [1038, 308] width 8 height 7
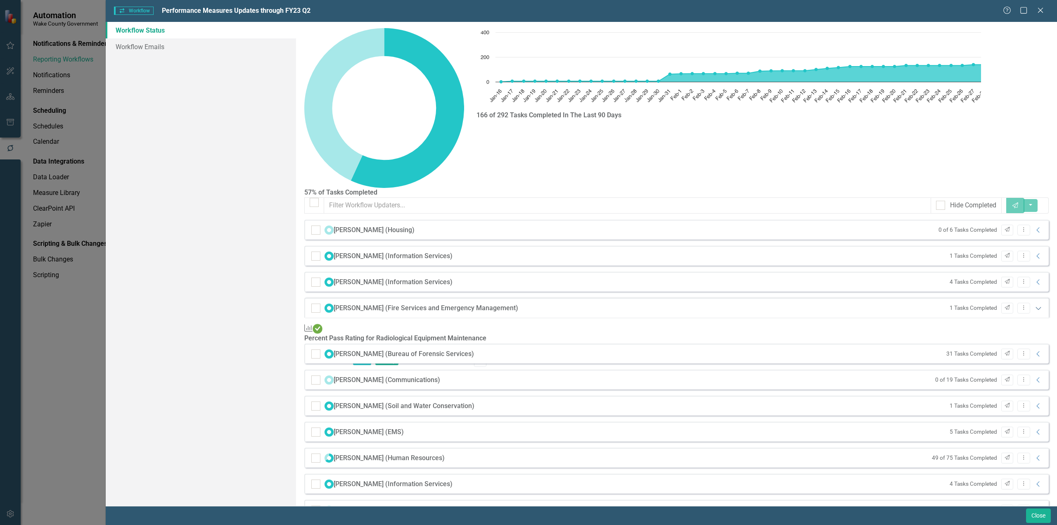
click at [1034, 305] on icon "Expanded" at bounding box center [1038, 308] width 8 height 7
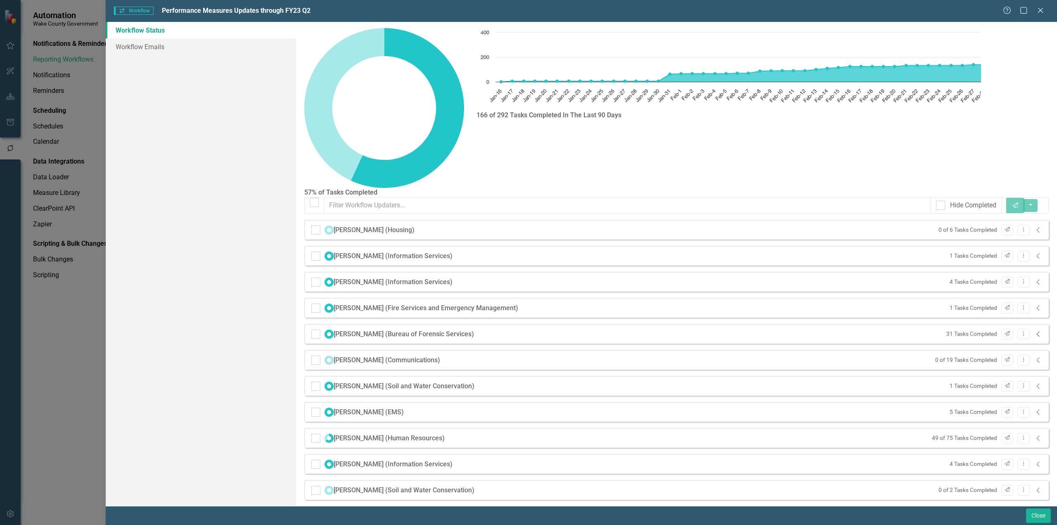
click at [1034, 331] on icon "Collapse" at bounding box center [1038, 334] width 8 height 7
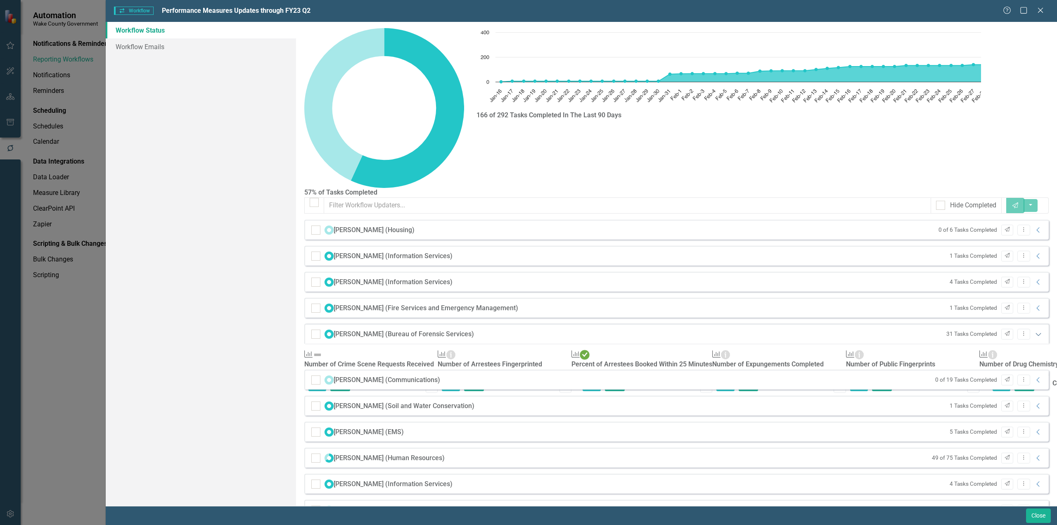
click at [1034, 331] on icon "Expanded" at bounding box center [1038, 334] width 8 height 7
